Goal: Information Seeking & Learning: Check status

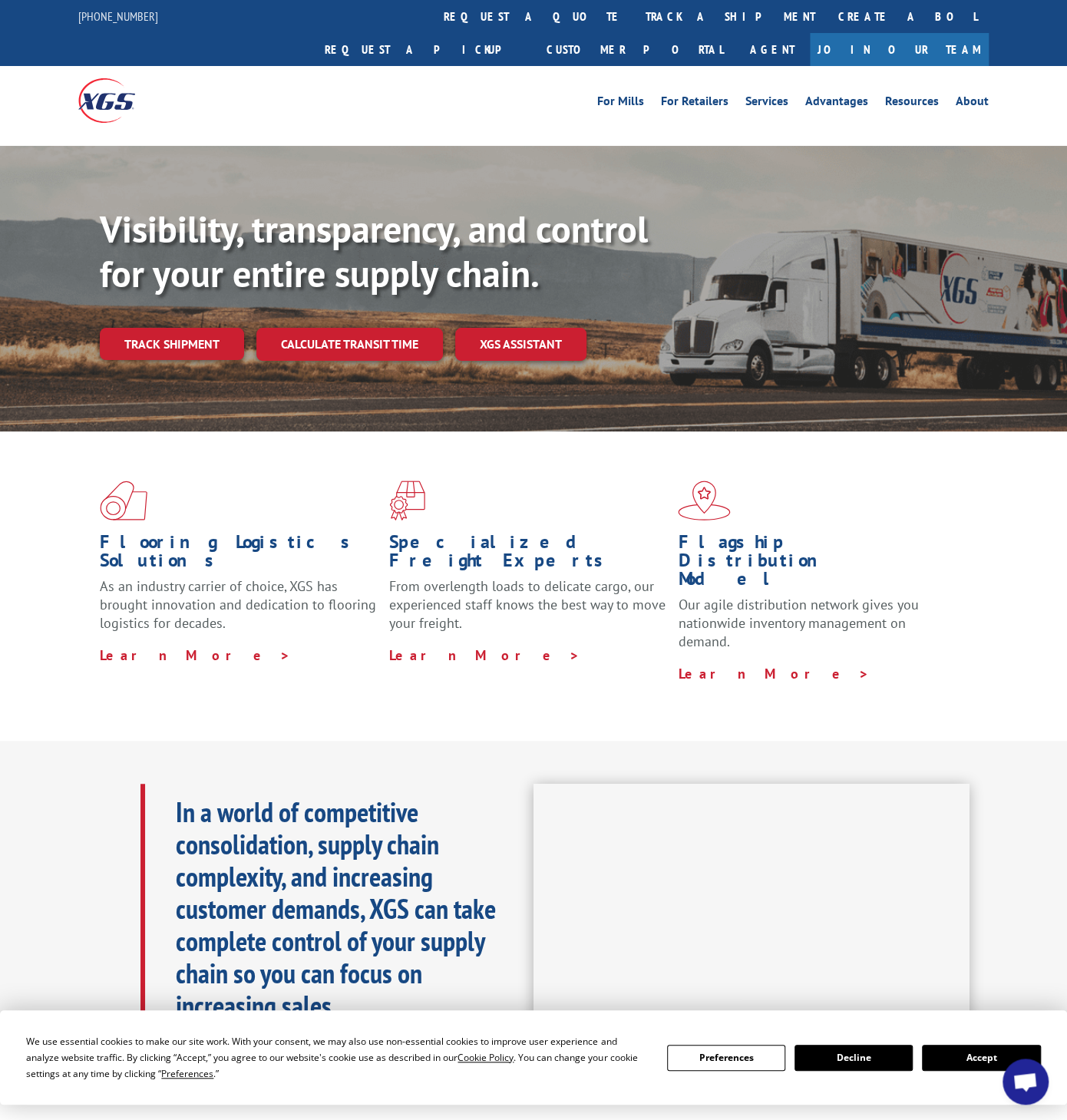
click at [177, 328] on link "Track shipment" at bounding box center [172, 344] width 144 height 32
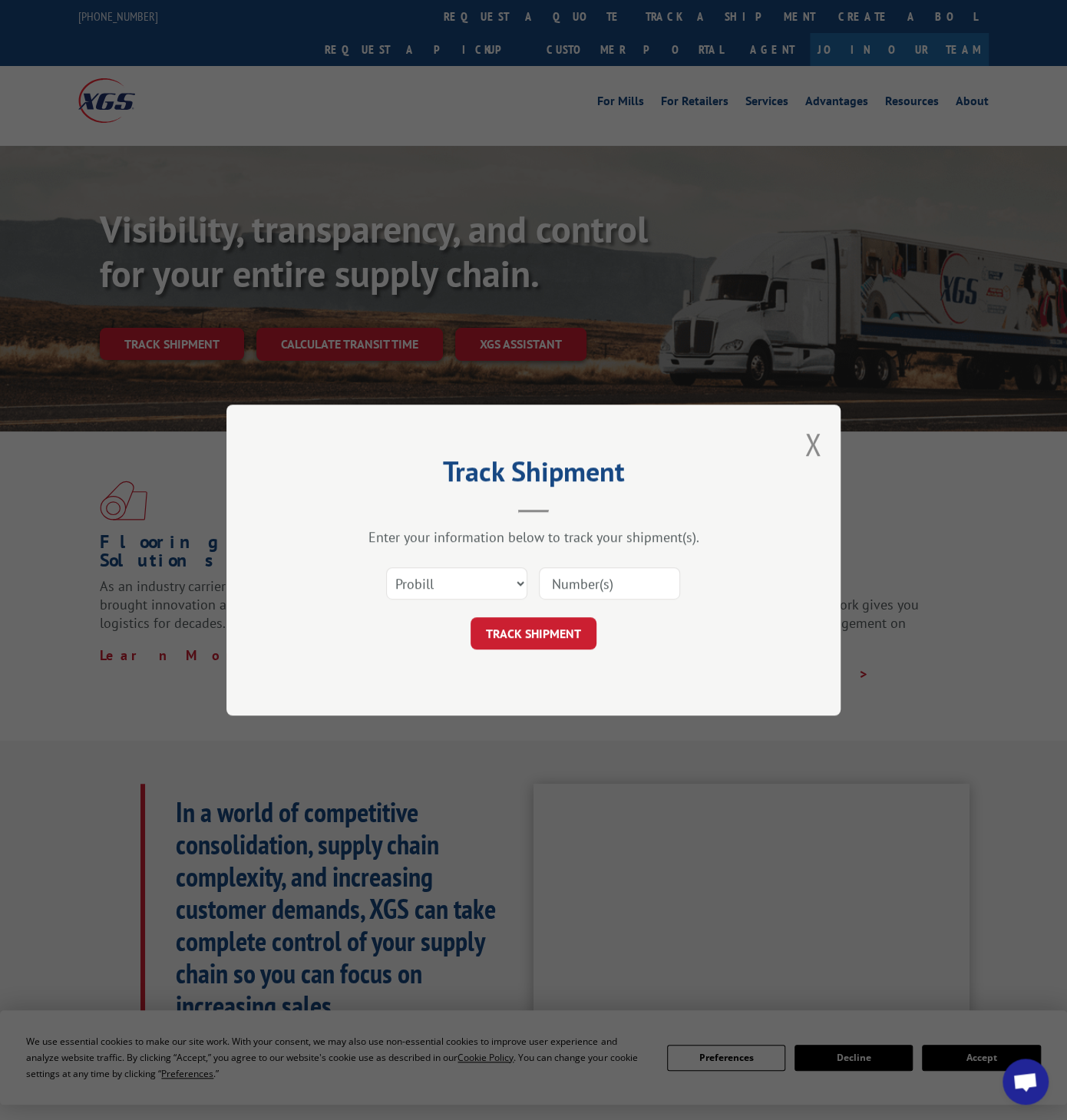
click at [592, 593] on input at bounding box center [609, 583] width 141 height 32
paste input "13531658"
type input "13531658"
click at [535, 628] on button "TRACK SHIPMENT" at bounding box center [534, 633] width 126 height 32
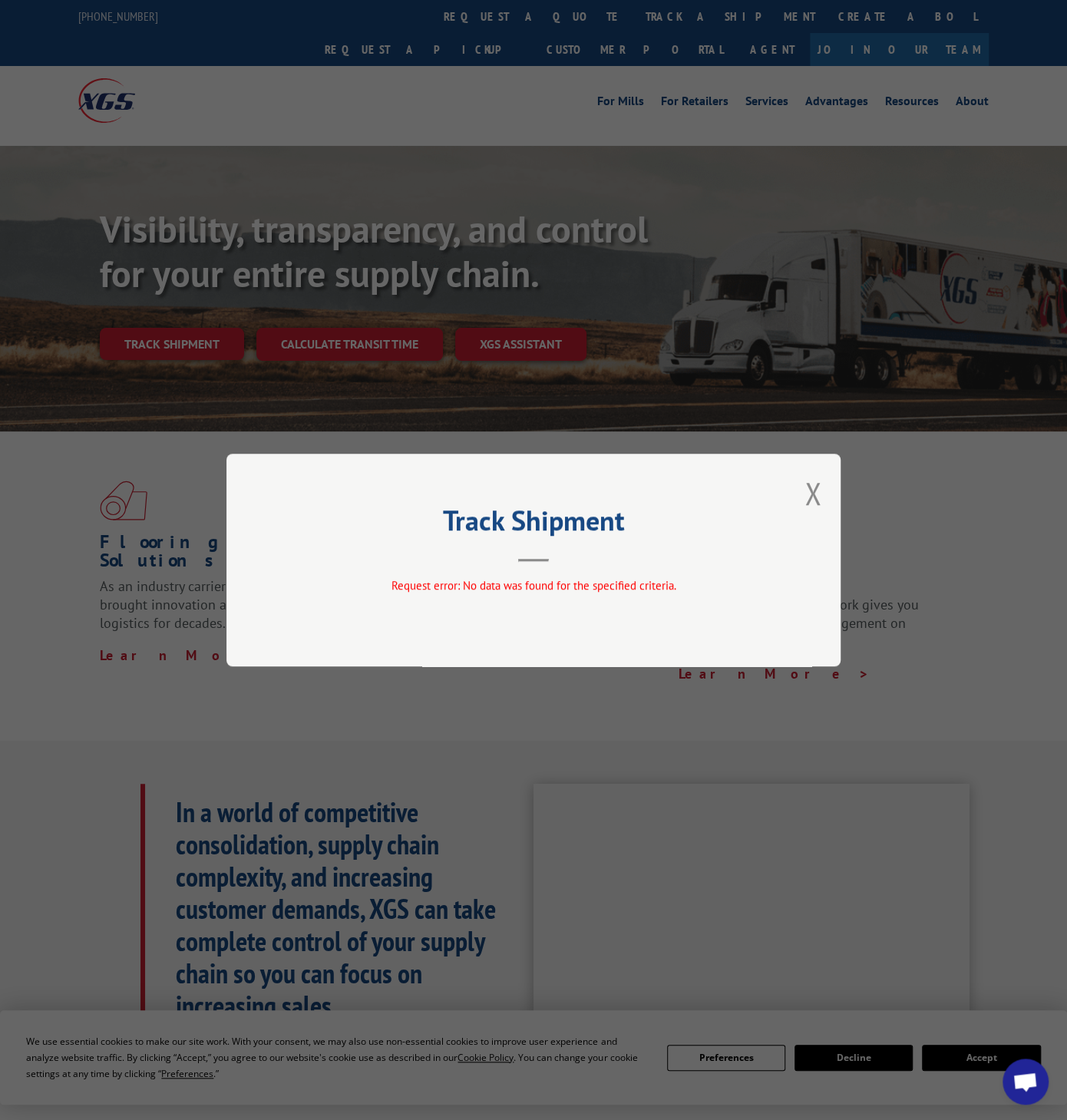
click at [822, 499] on div "Track Shipment Request error: No data was found for the specified criteria." at bounding box center [534, 560] width 614 height 213
drag, startPoint x: 815, startPoint y: 492, endPoint x: 183, endPoint y: 53, distance: 769.5
click at [814, 485] on button "Close modal" at bounding box center [813, 493] width 17 height 41
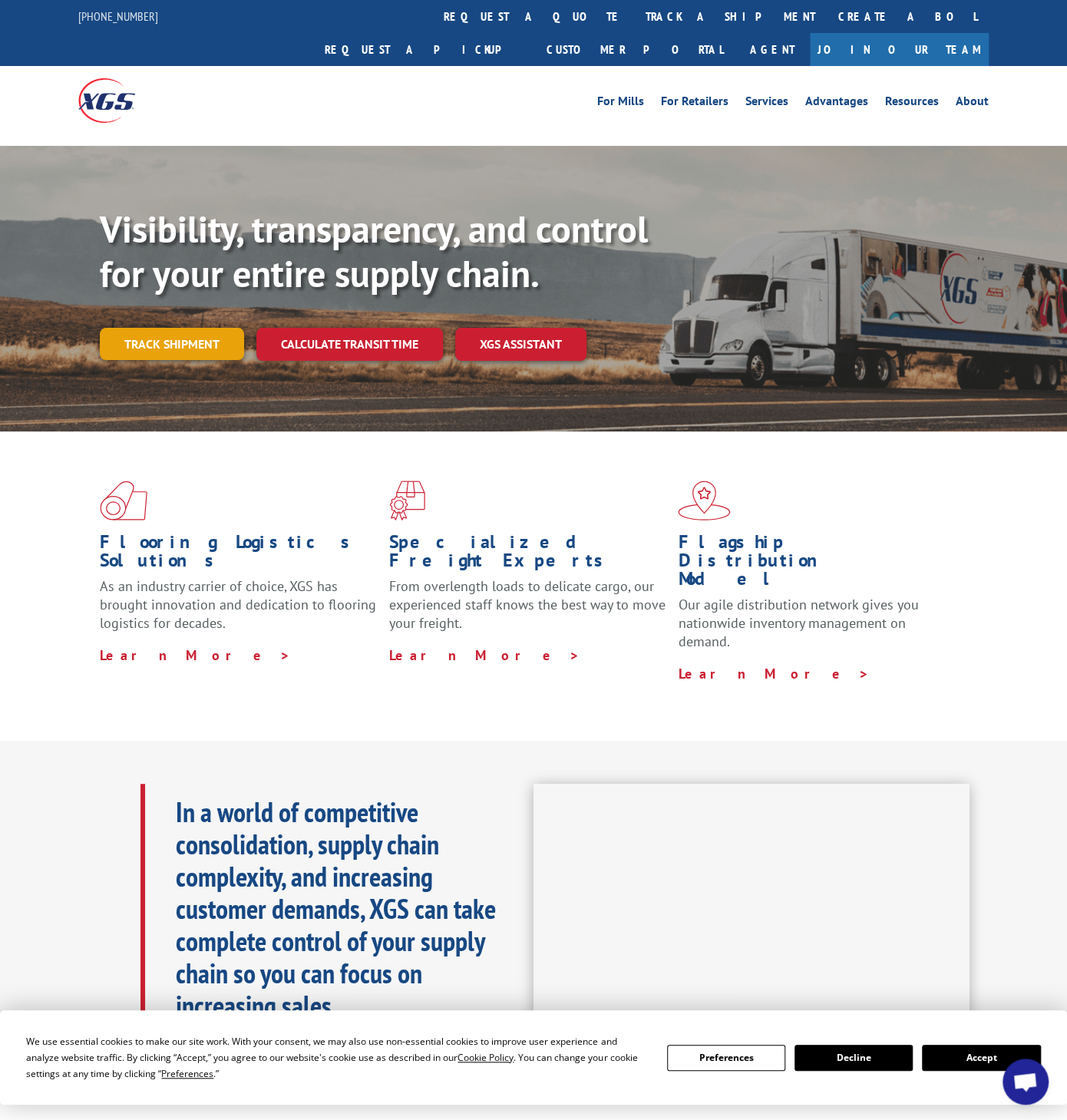
click at [205, 328] on link "Track shipment" at bounding box center [172, 344] width 144 height 32
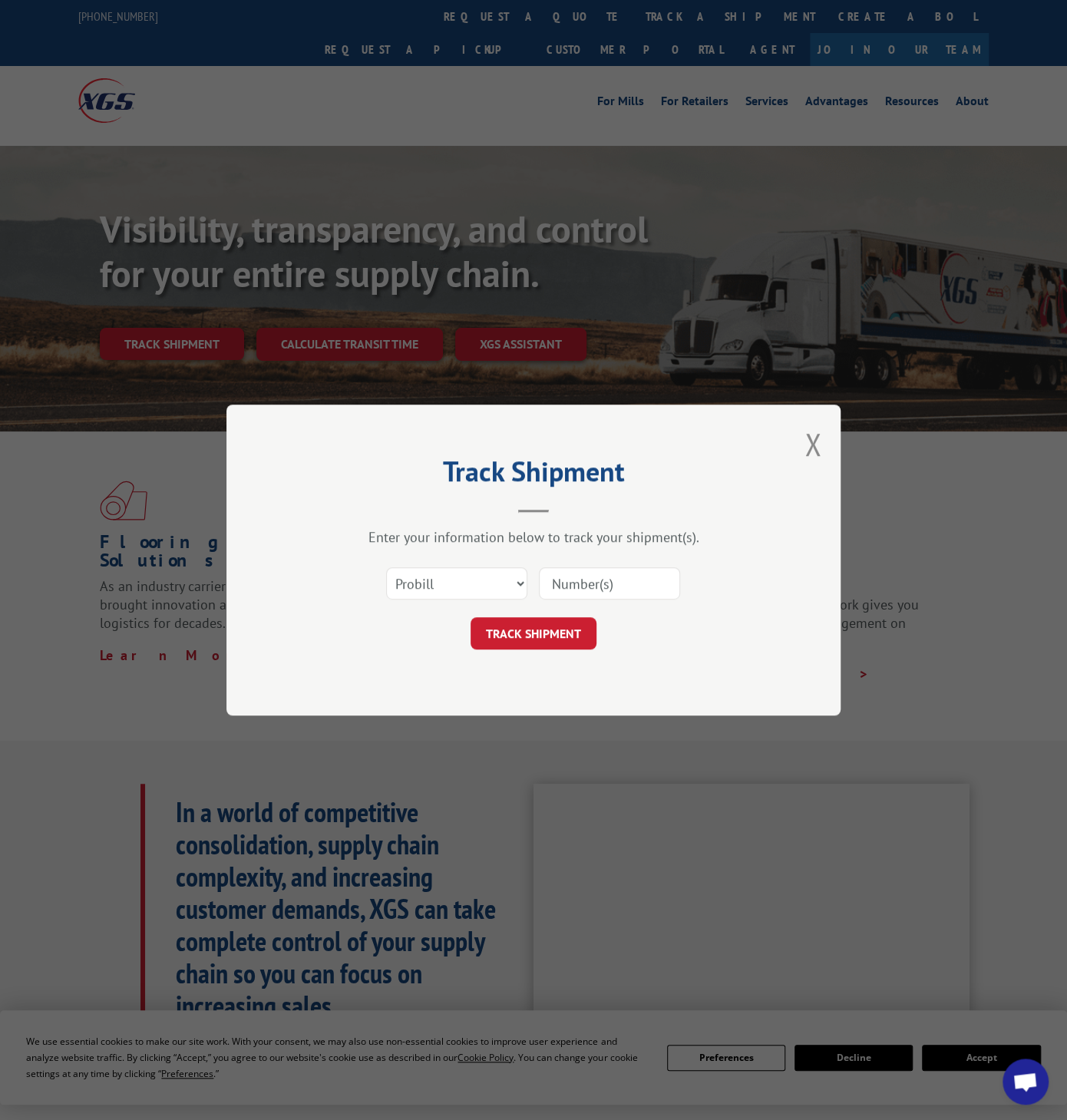
click at [582, 588] on input at bounding box center [609, 583] width 141 height 32
paste input "13531658"
type input "13531658"
click at [386, 567] on select "Select category... Probill BOL PO" at bounding box center [457, 583] width 141 height 32
click at [440, 579] on select "Select category... Probill BOL PO" at bounding box center [457, 583] width 141 height 32
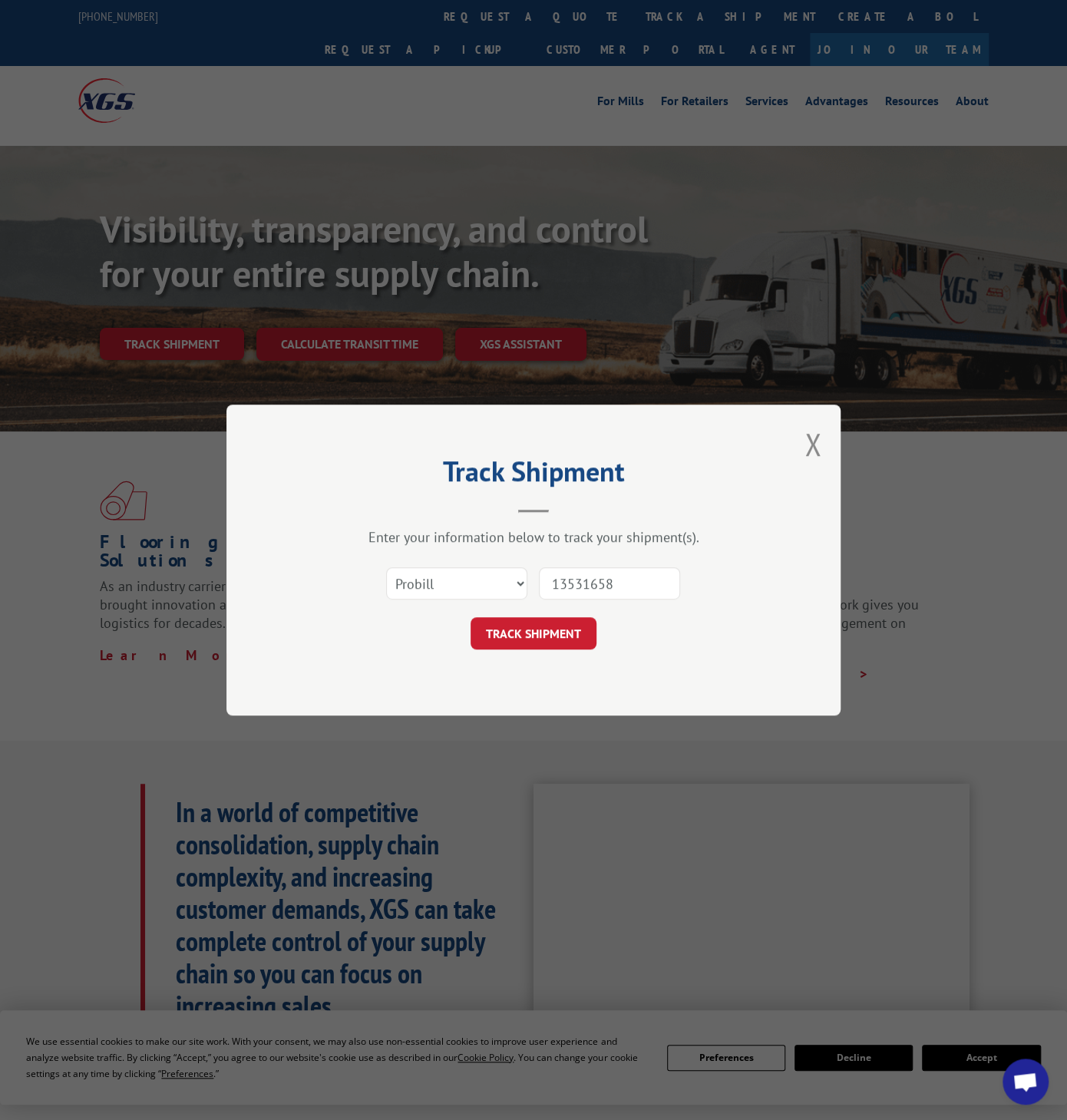
click at [507, 640] on button "TRACK SHIPMENT" at bounding box center [534, 633] width 126 height 32
